Goal: Transaction & Acquisition: Purchase product/service

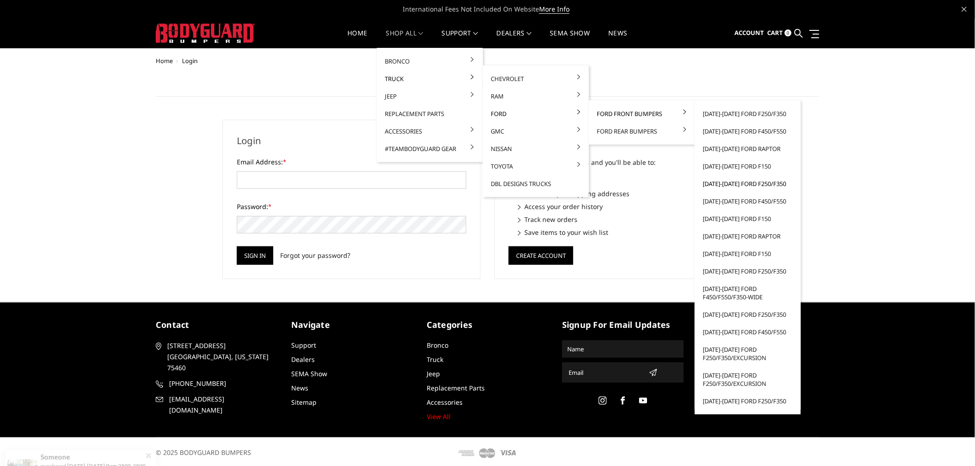
click at [763, 186] on link "[DATE]-[DATE] Ford F250/F350" at bounding box center [748, 184] width 99 height 18
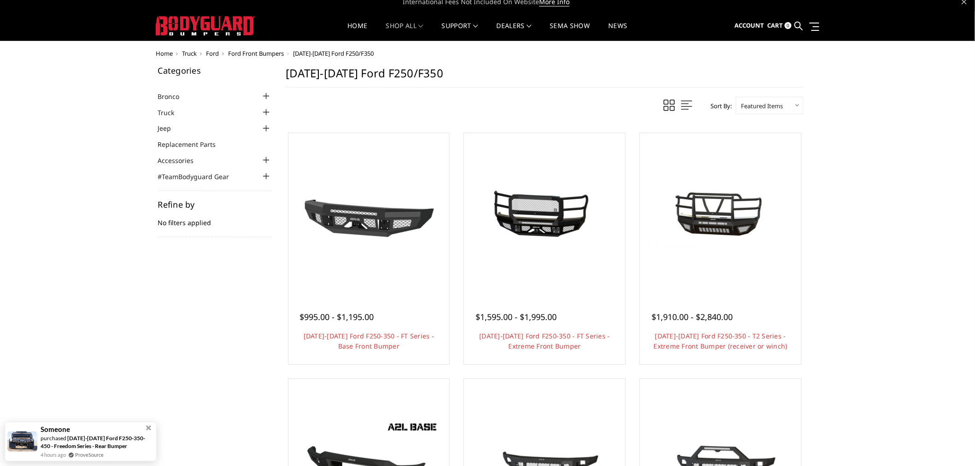
scroll to position [205, 0]
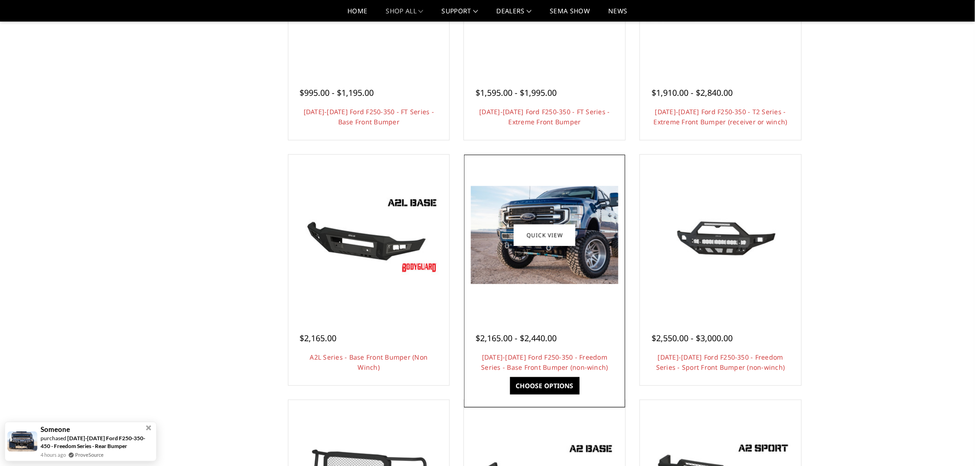
click at [548, 264] on img at bounding box center [544, 235] width 147 height 98
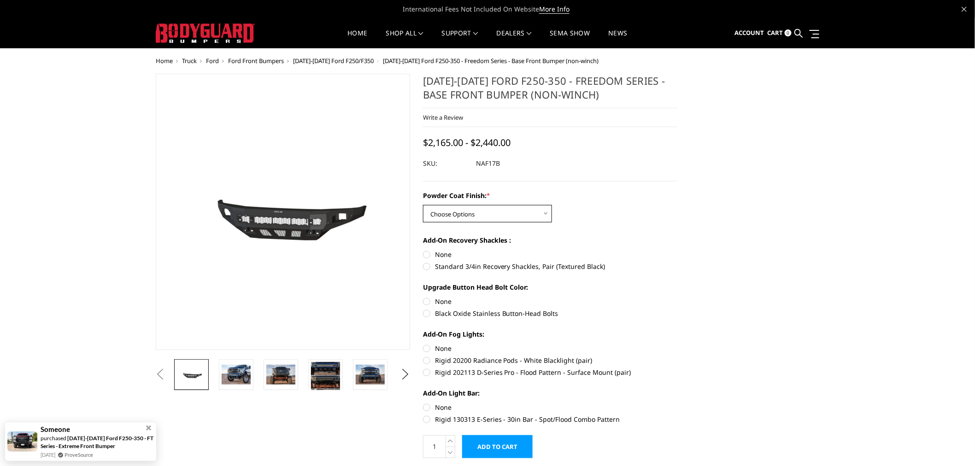
click at [508, 213] on select "Choose Options Bare Metal Texture Black Powder Coat" at bounding box center [487, 214] width 129 height 18
select select "3072"
click at [423, 205] on select "Choose Options Bare Metal Texture Black Powder Coat" at bounding box center [487, 214] width 129 height 18
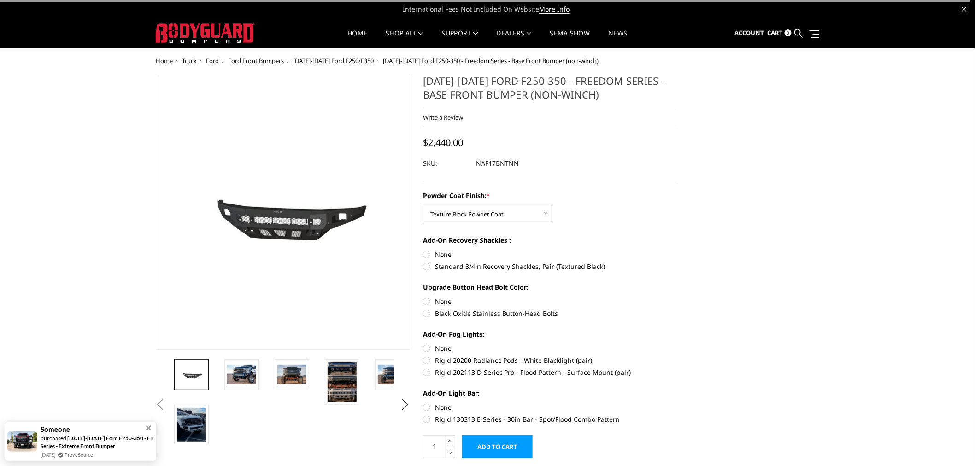
click at [445, 266] on label "Standard 3/4in Recovery Shackles, Pair (Textured Black)" at bounding box center [550, 267] width 254 height 10
click at [678, 250] on input "Standard 3/4in Recovery Shackles, Pair (Textured Black)" at bounding box center [678, 250] width 0 height 0
radio input "true"
click at [472, 314] on label "Black Oxide Stainless Button-Head Bolts" at bounding box center [550, 314] width 254 height 10
click at [678, 297] on input "Black Oxide Stainless Button-Head Bolts" at bounding box center [678, 297] width 0 height 0
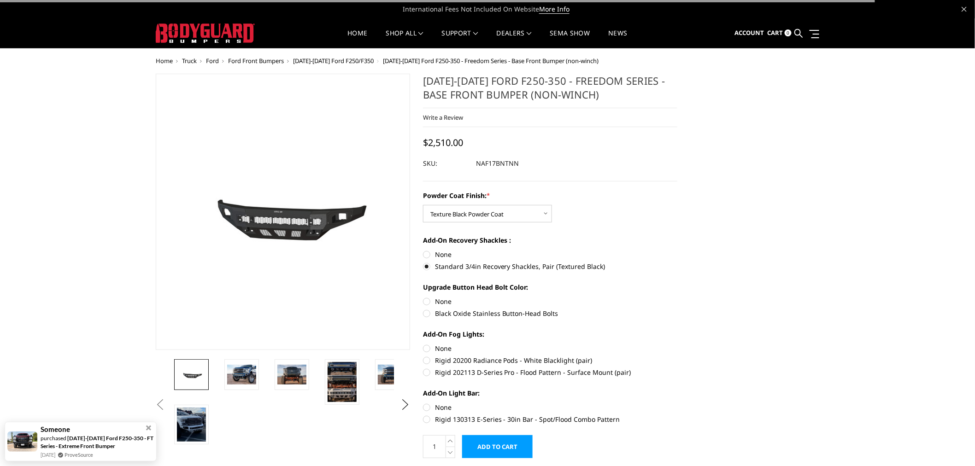
radio input "true"
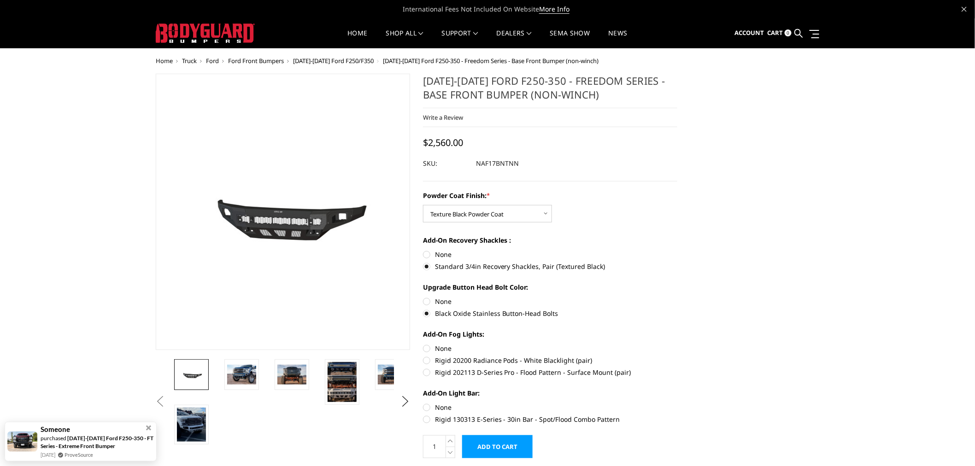
scroll to position [51, 0]
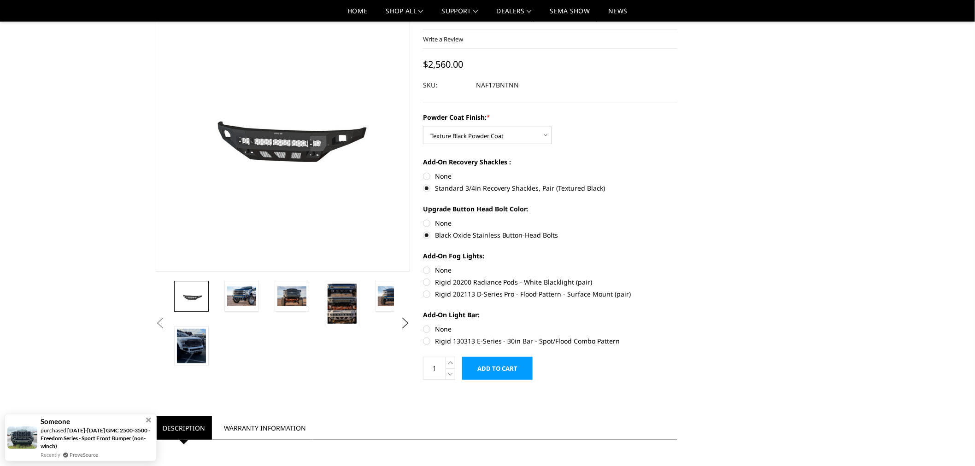
click at [511, 292] on label "Rigid 202113 D-Series Pro - Flood Pattern - Surface Mount (pair)" at bounding box center [550, 294] width 254 height 10
click at [678, 278] on input "Rigid 202113 D-Series Pro - Flood Pattern - Surface Mount (pair)" at bounding box center [678, 277] width 0 height 0
radio input "true"
click at [510, 280] on label "Rigid 20200 Radiance Pods - White Blacklight (pair)" at bounding box center [550, 282] width 254 height 10
click at [678, 266] on input "Rigid 20200 Radiance Pods - White Blacklight (pair)" at bounding box center [678, 265] width 0 height 0
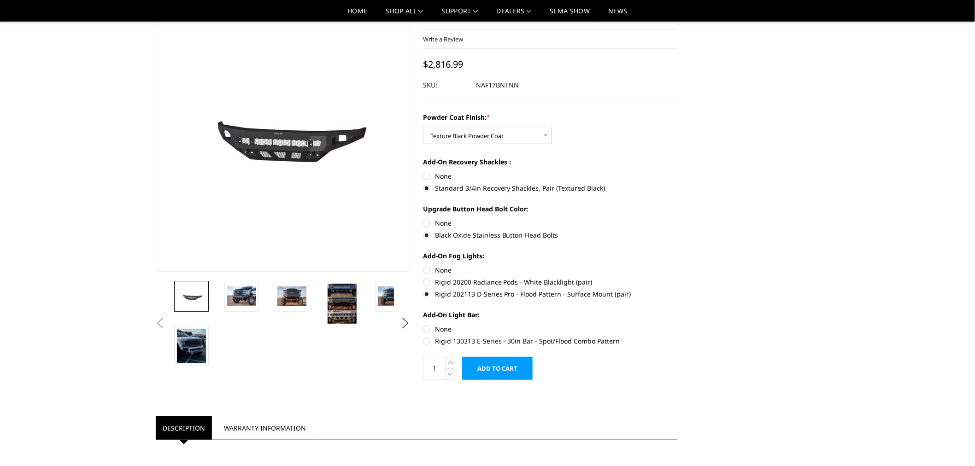
radio input "true"
click at [485, 342] on label "Rigid 130313 E-Series - 30in Bar - Spot/Flood Combo Pattern" at bounding box center [550, 341] width 254 height 10
click at [678, 325] on input "Rigid 130313 E-Series - 30in Bar - Spot/Flood Combo Pattern" at bounding box center [678, 324] width 0 height 0
radio input "true"
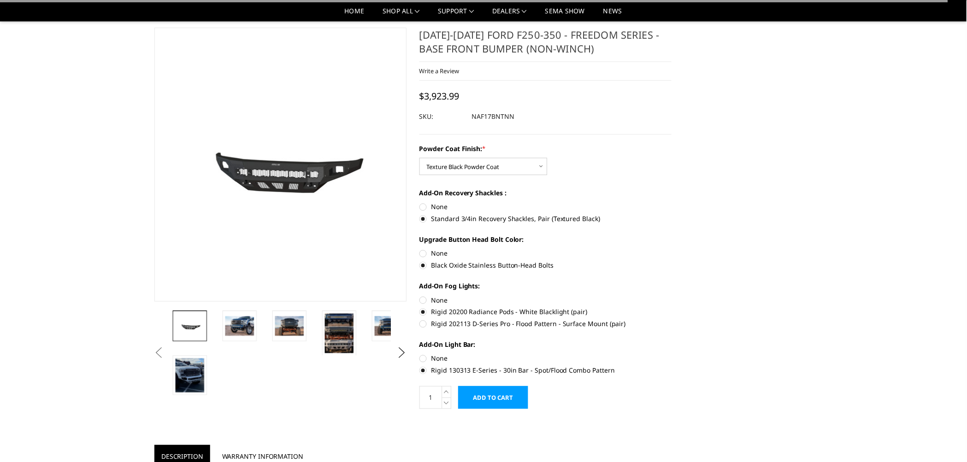
scroll to position [0, 0]
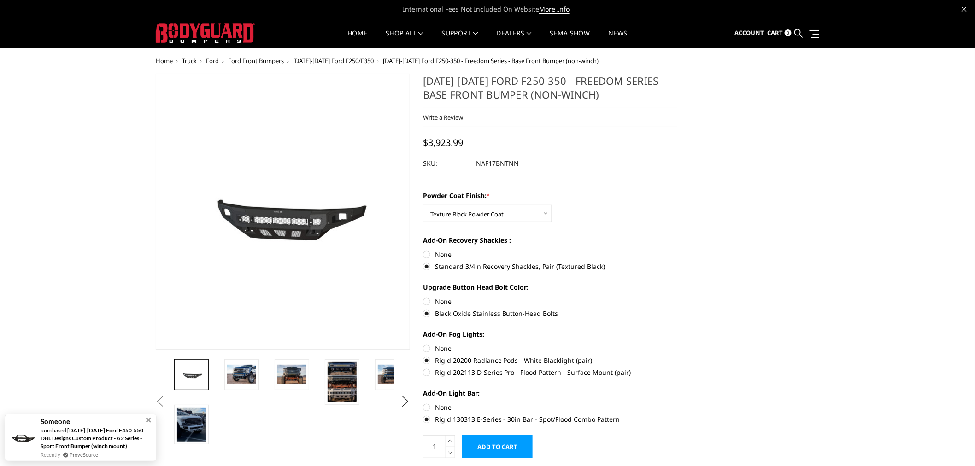
drag, startPoint x: 475, startPoint y: 164, endPoint x: 488, endPoint y: 164, distance: 12.5
click at [499, 167] on dl "SKU: NAF17BNTNN UPC:" at bounding box center [550, 163] width 254 height 17
drag, startPoint x: 476, startPoint y: 164, endPoint x: 521, endPoint y: 167, distance: 44.8
click at [522, 167] on dl "SKU: NAF17BNTNN UPC:" at bounding box center [550, 163] width 254 height 17
drag, startPoint x: 518, startPoint y: 163, endPoint x: 481, endPoint y: 165, distance: 36.5
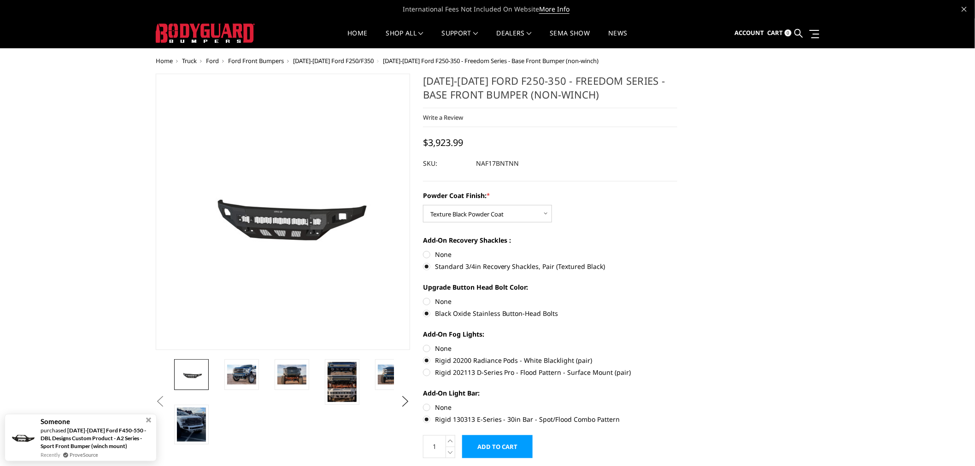
click at [481, 162] on dd "NAF17BNTNN" at bounding box center [497, 163] width 43 height 17
drag, startPoint x: 481, startPoint y: 165, endPoint x: 516, endPoint y: 162, distance: 35.1
click at [512, 163] on dd "NAF17BNTNN" at bounding box center [497, 163] width 43 height 17
drag, startPoint x: 516, startPoint y: 162, endPoint x: 503, endPoint y: 168, distance: 14.2
click at [517, 161] on dd "NAF17BNTNN" at bounding box center [497, 163] width 43 height 17
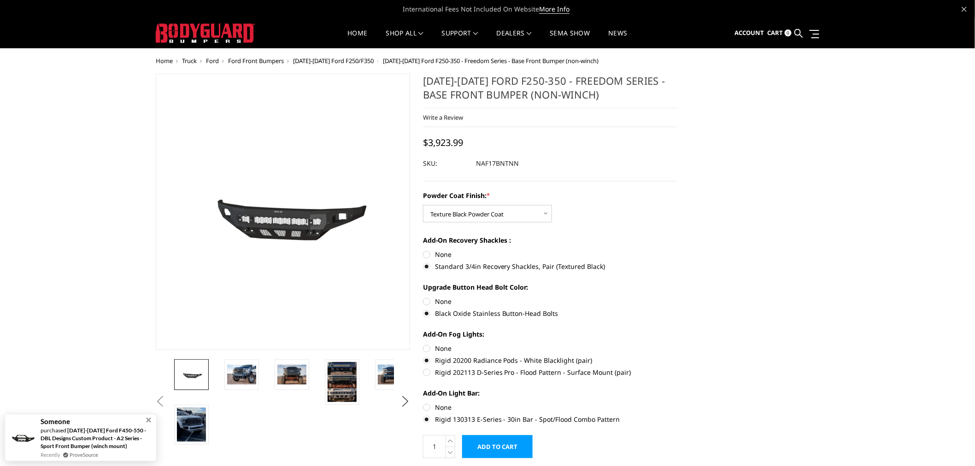
drag, startPoint x: 503, startPoint y: 168, endPoint x: 495, endPoint y: 167, distance: 8.8
click at [493, 168] on dd "NAF17BNTNN" at bounding box center [497, 163] width 43 height 17
drag, startPoint x: 495, startPoint y: 167, endPoint x: 606, endPoint y: 154, distance: 112.3
click at [607, 154] on div "[DATE]-[DATE] Ford F250-350 - Freedom Series - Base Front Bumper (non-winch) Wr…" at bounding box center [550, 128] width 254 height 108
